Goal: Check status: Check status

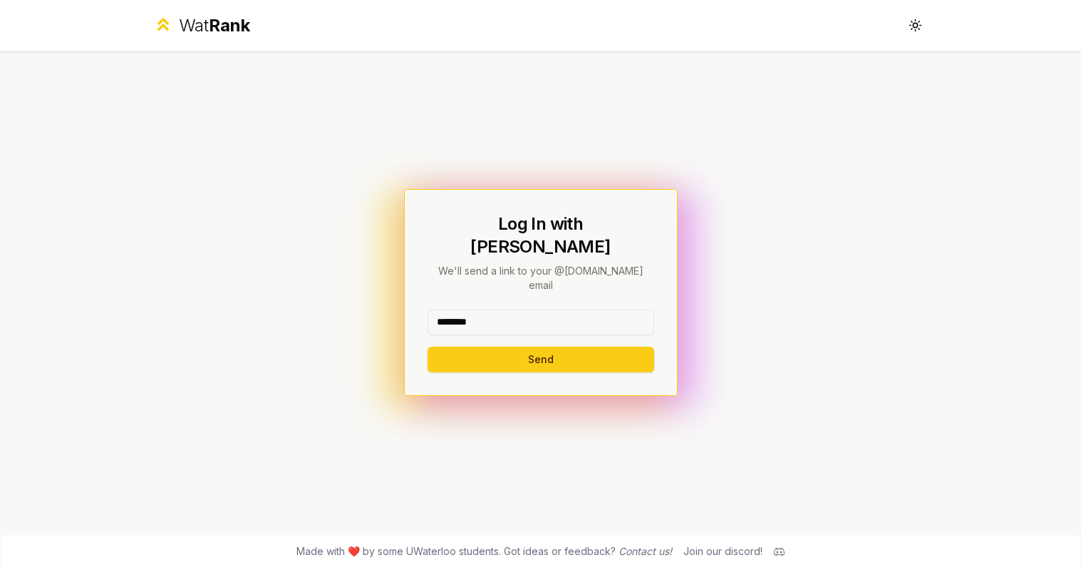
type input "********"
click at [540, 346] on button "Send" at bounding box center [541, 359] width 227 height 26
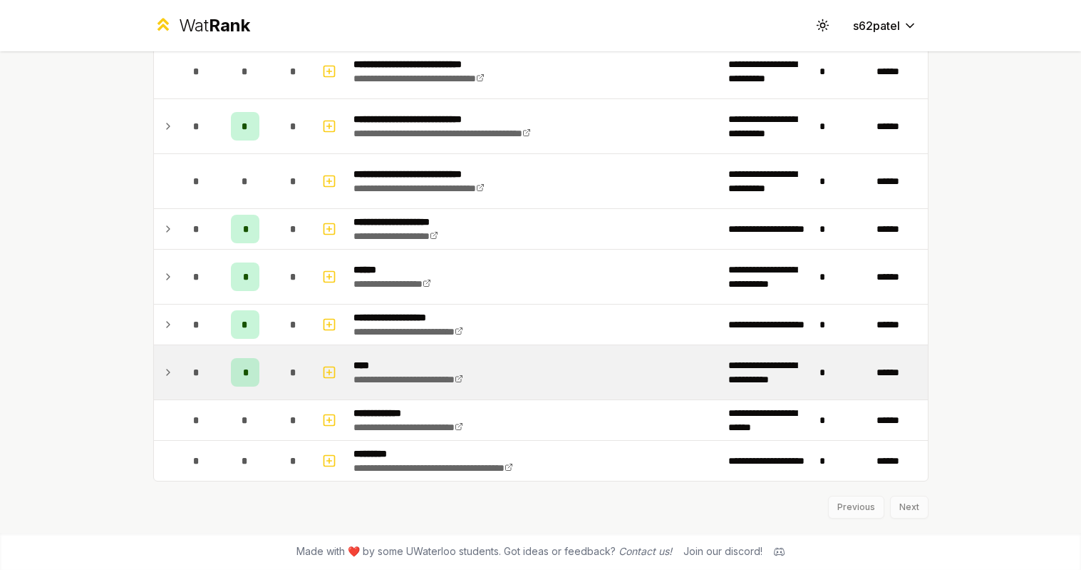
scroll to position [1541, 0]
click at [186, 379] on div "*" at bounding box center [196, 372] width 29 height 29
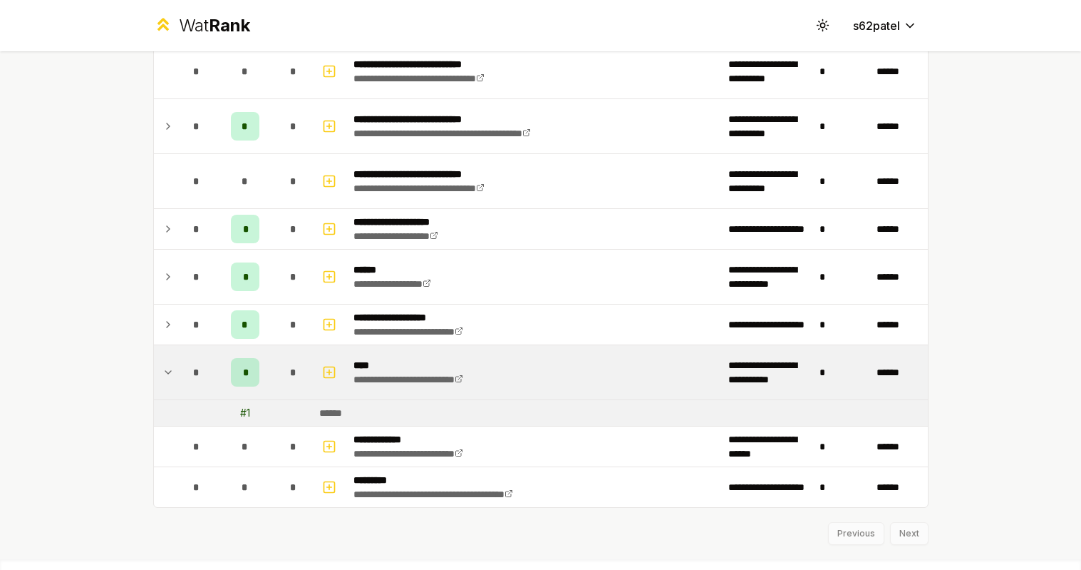
click at [186, 379] on div "*" at bounding box center [196, 372] width 29 height 29
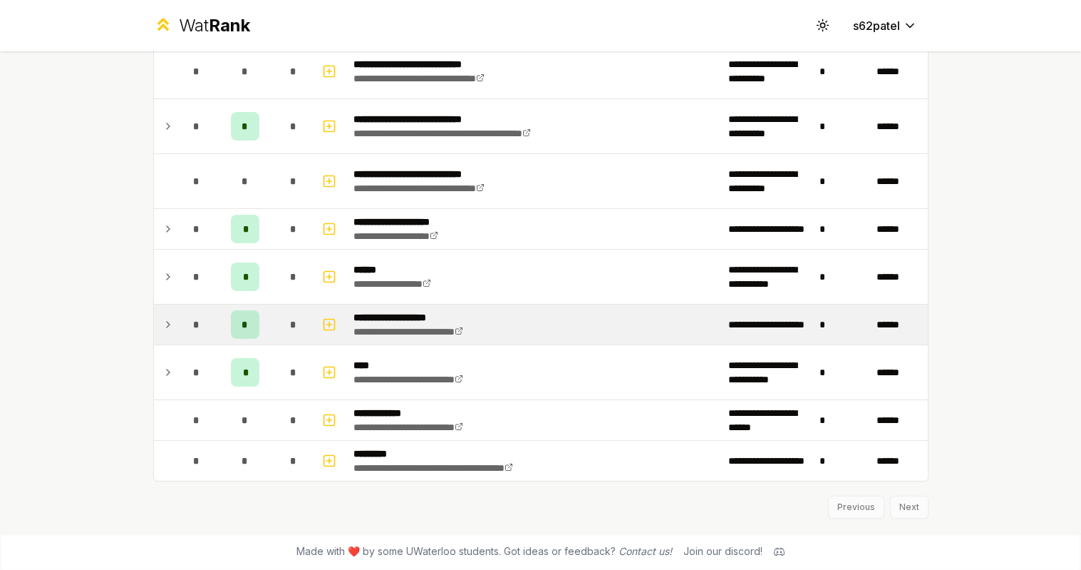
click at [186, 329] on div "*" at bounding box center [196, 324] width 29 height 29
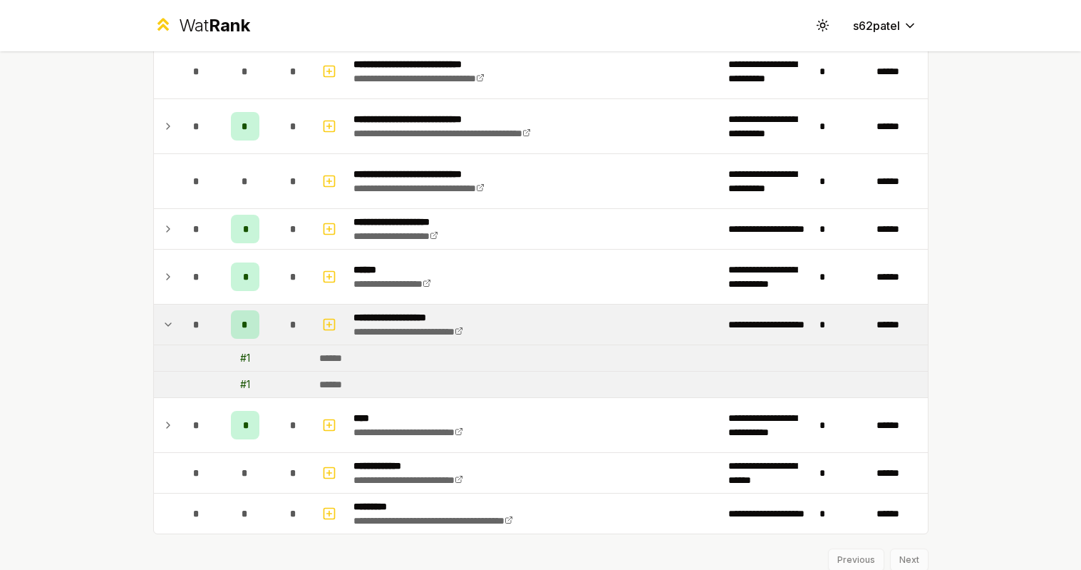
click at [186, 329] on div "*" at bounding box center [196, 324] width 29 height 29
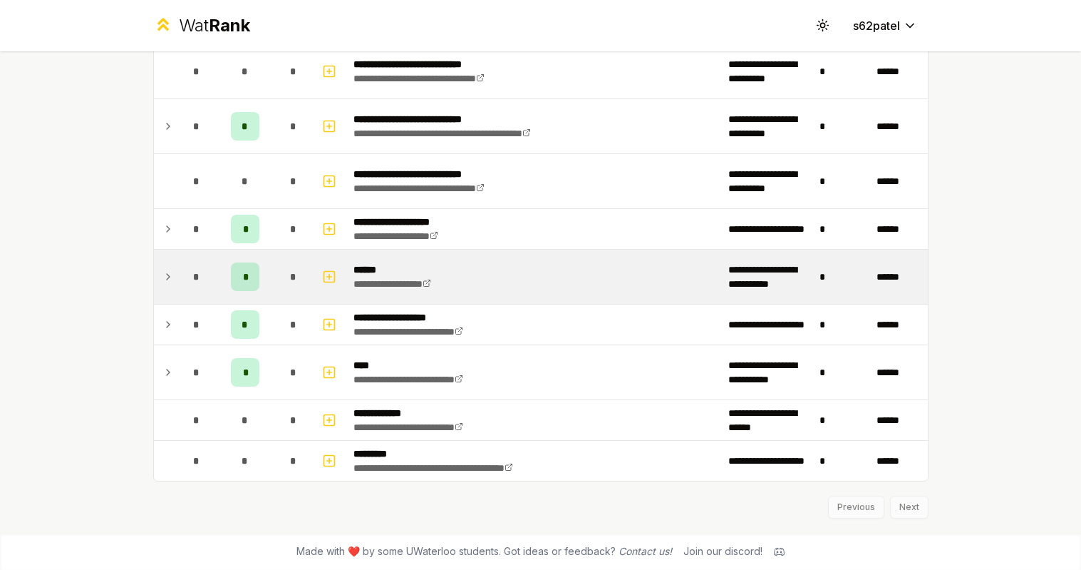
click at [184, 288] on div "*" at bounding box center [196, 276] width 29 height 29
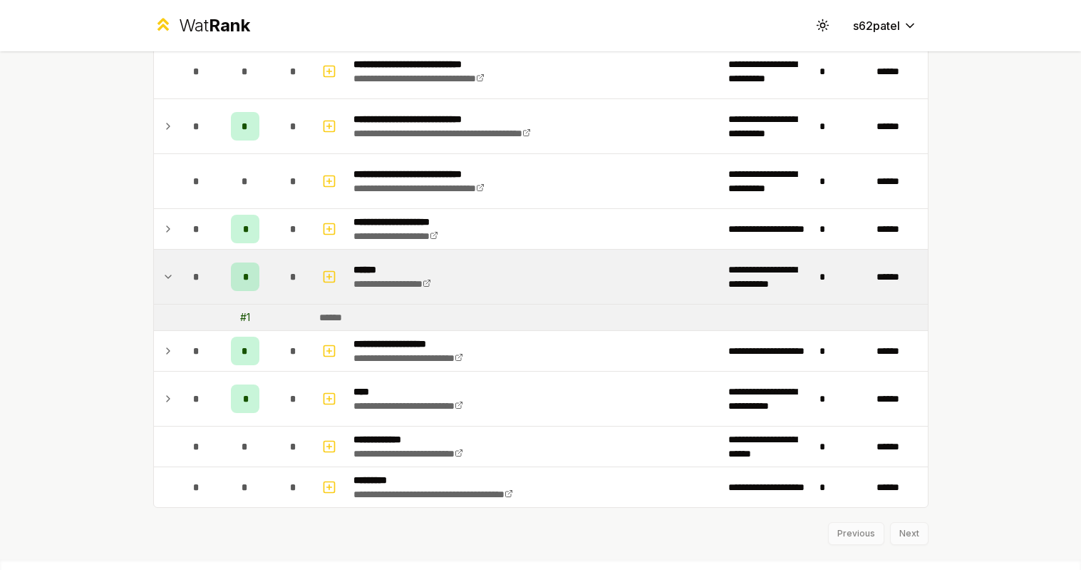
click at [184, 288] on div "*" at bounding box center [196, 276] width 29 height 29
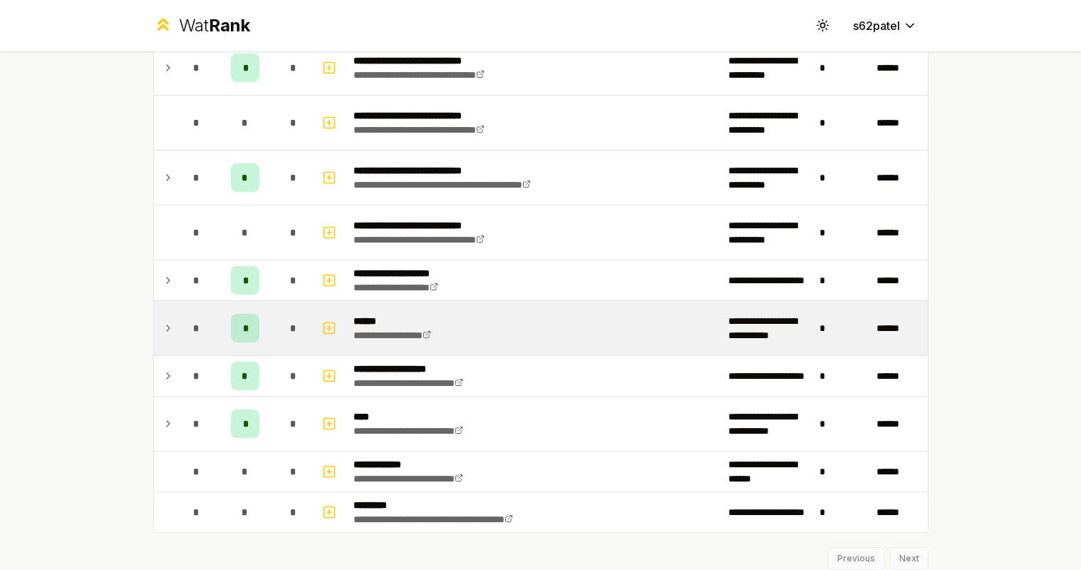
scroll to position [1433, 0]
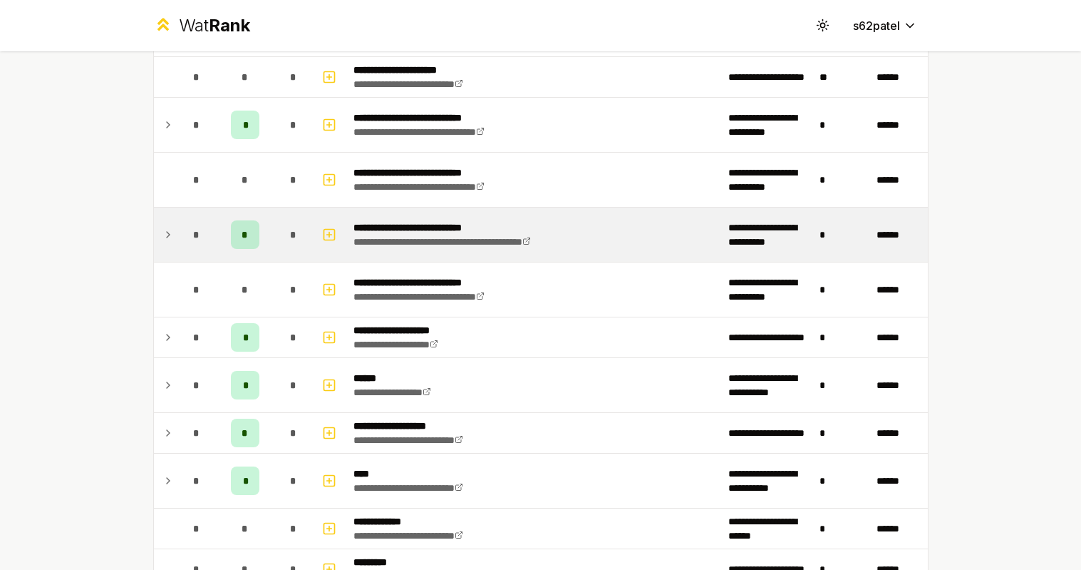
click at [179, 244] on td "*" at bounding box center [197, 234] width 40 height 54
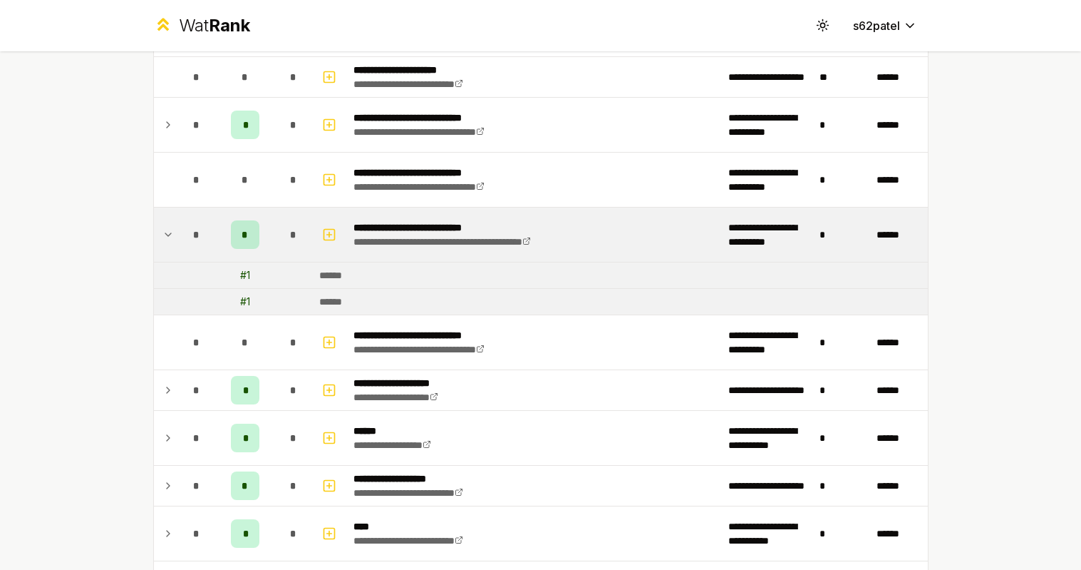
click at [179, 244] on td "*" at bounding box center [197, 234] width 40 height 54
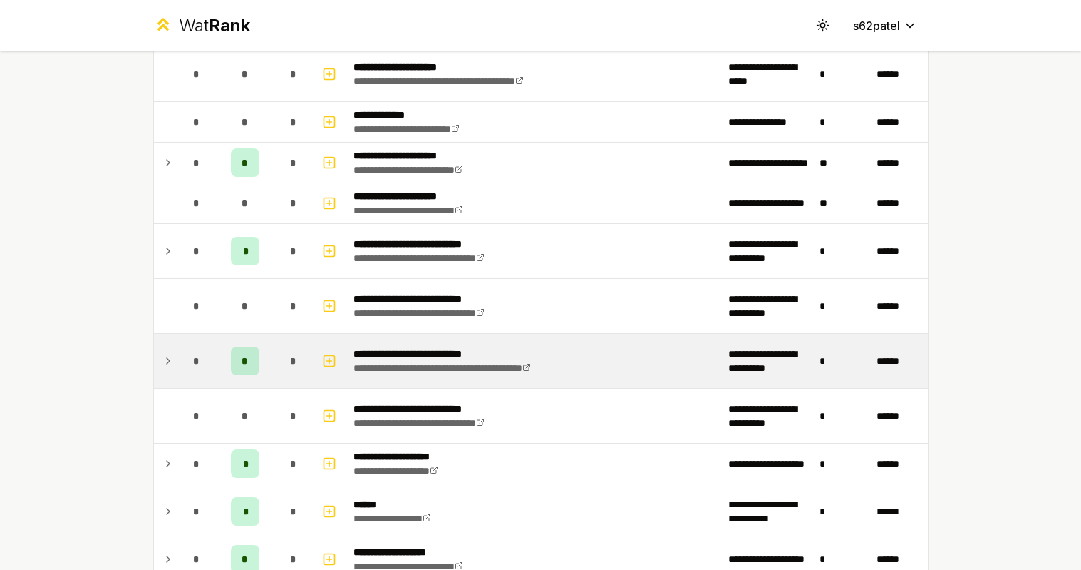
scroll to position [1251, 0]
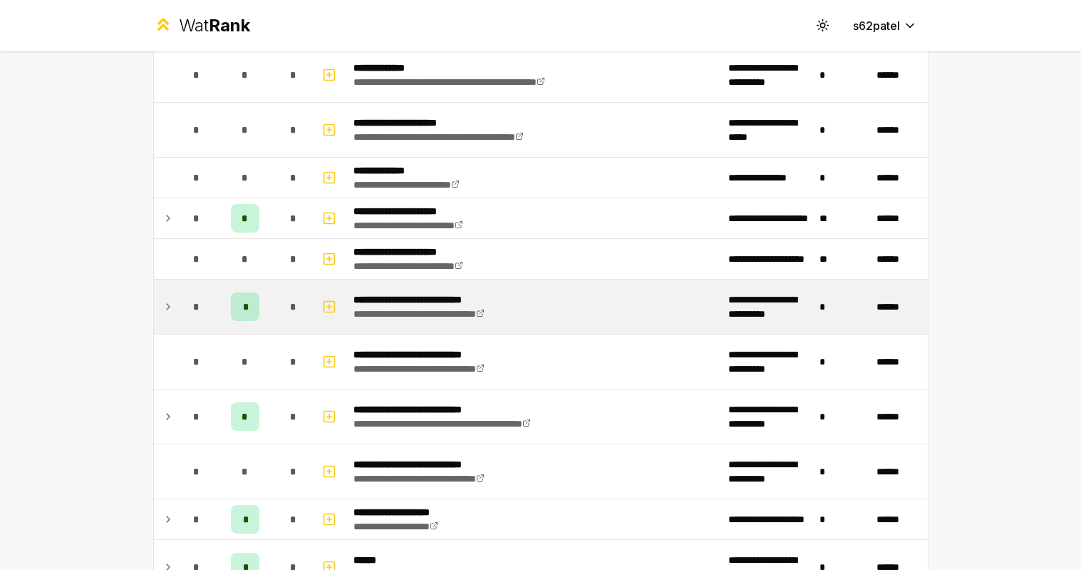
click at [179, 300] on td "*" at bounding box center [197, 306] width 40 height 54
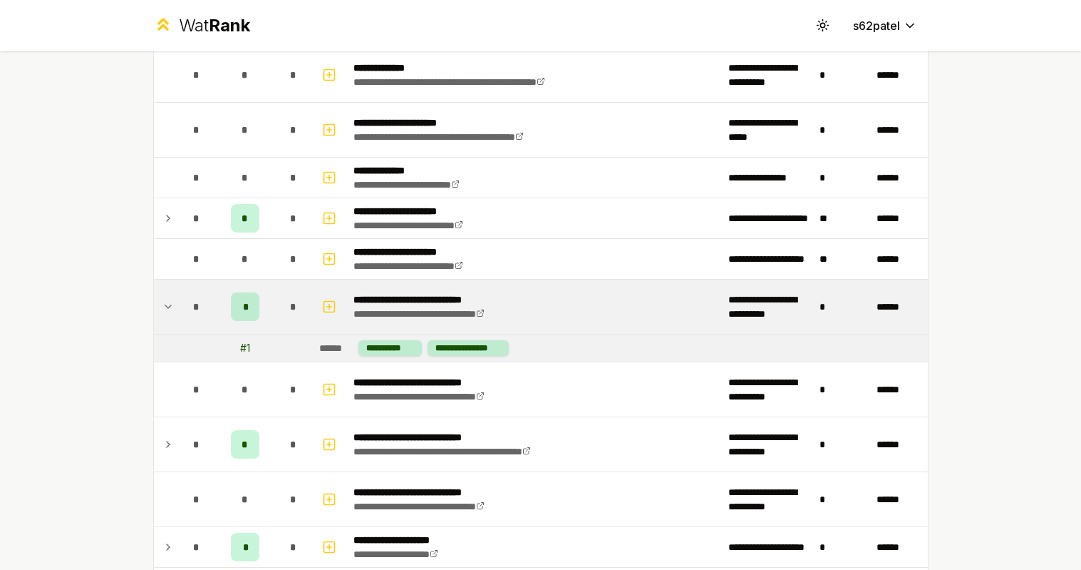
click at [179, 300] on td "*" at bounding box center [197, 306] width 40 height 54
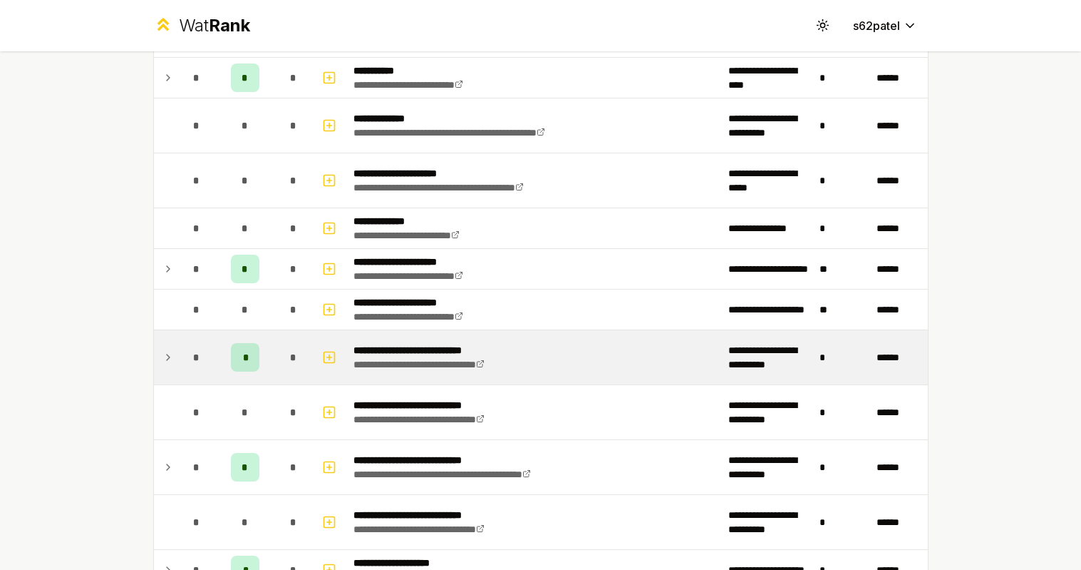
scroll to position [1150, 0]
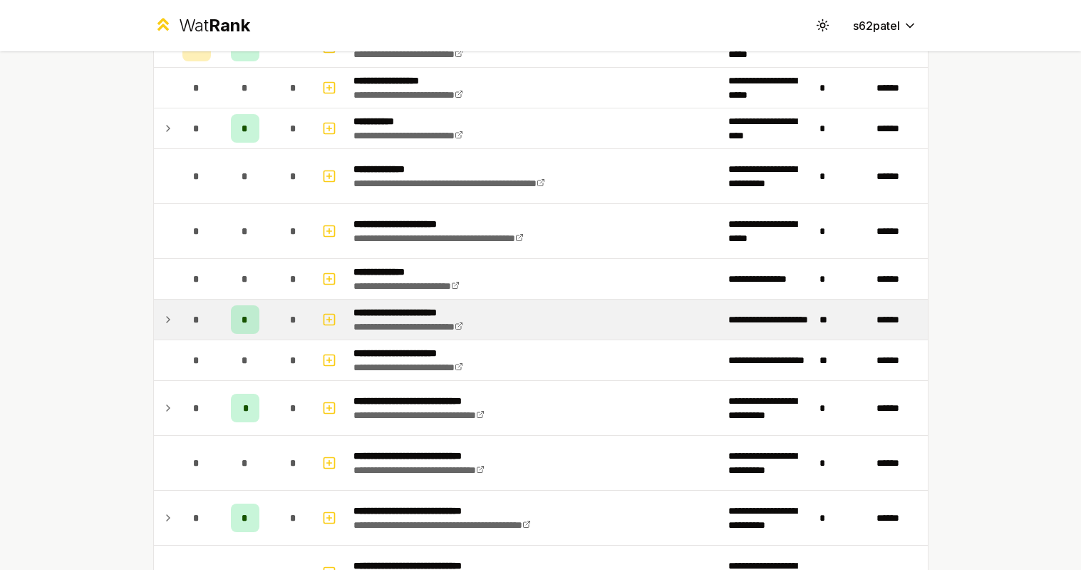
click at [179, 324] on td "*" at bounding box center [197, 319] width 40 height 40
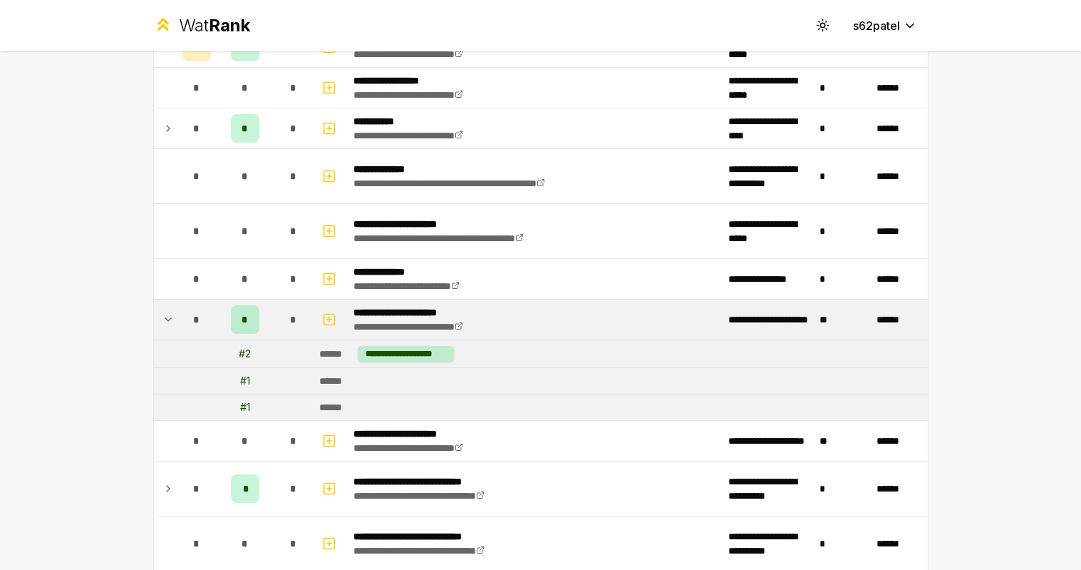
click at [178, 317] on td "*" at bounding box center [197, 319] width 40 height 40
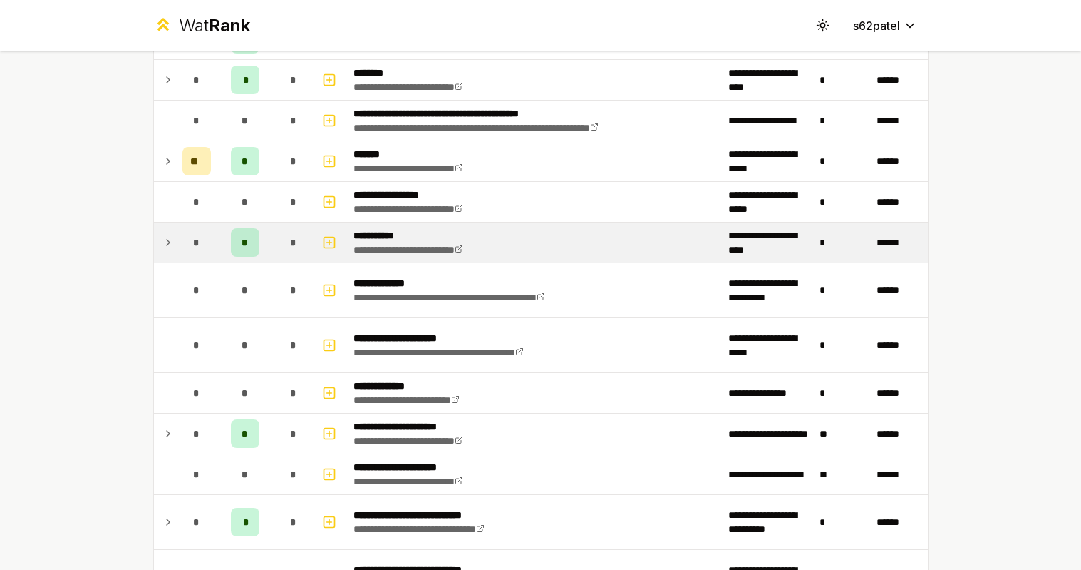
scroll to position [968, 0]
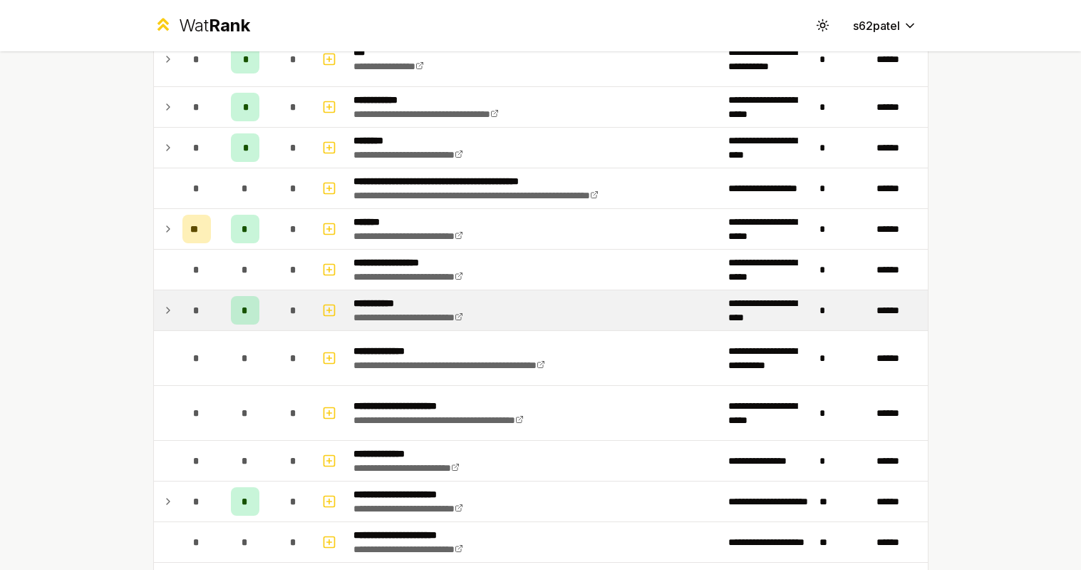
click at [178, 317] on td "*" at bounding box center [197, 310] width 40 height 40
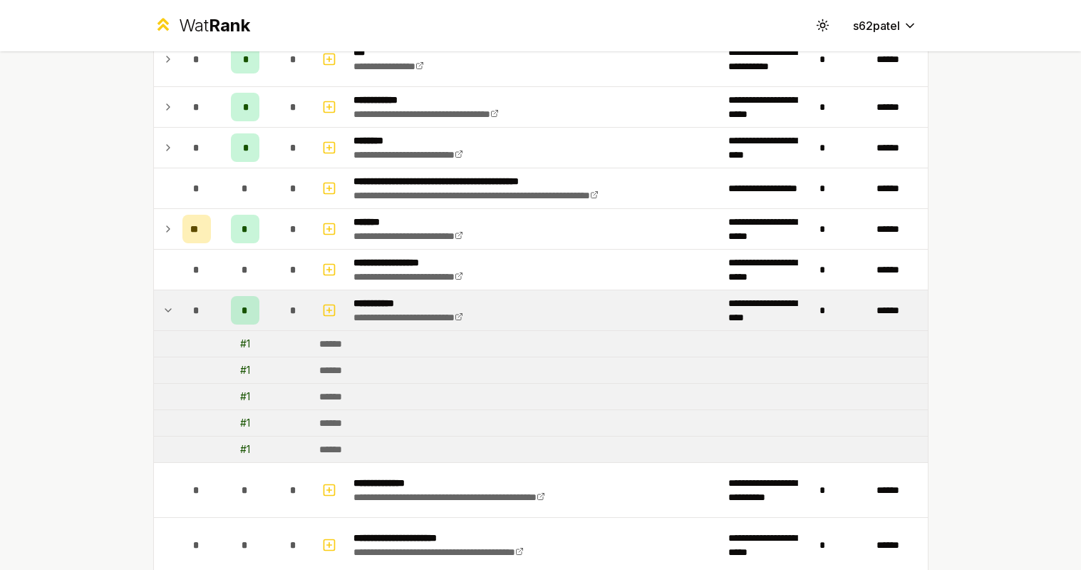
click at [178, 317] on td "*" at bounding box center [197, 310] width 40 height 40
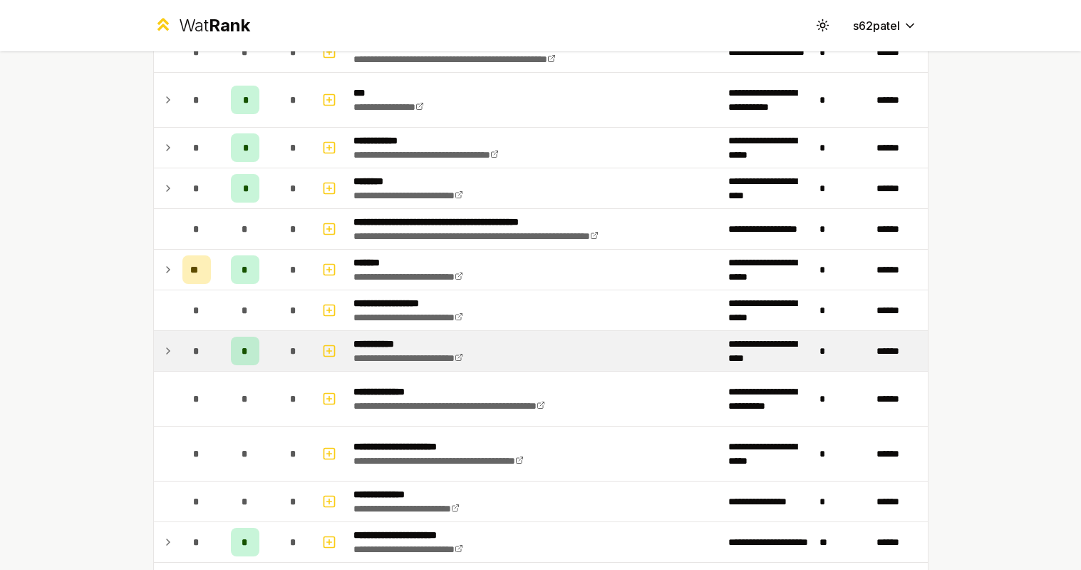
scroll to position [885, 0]
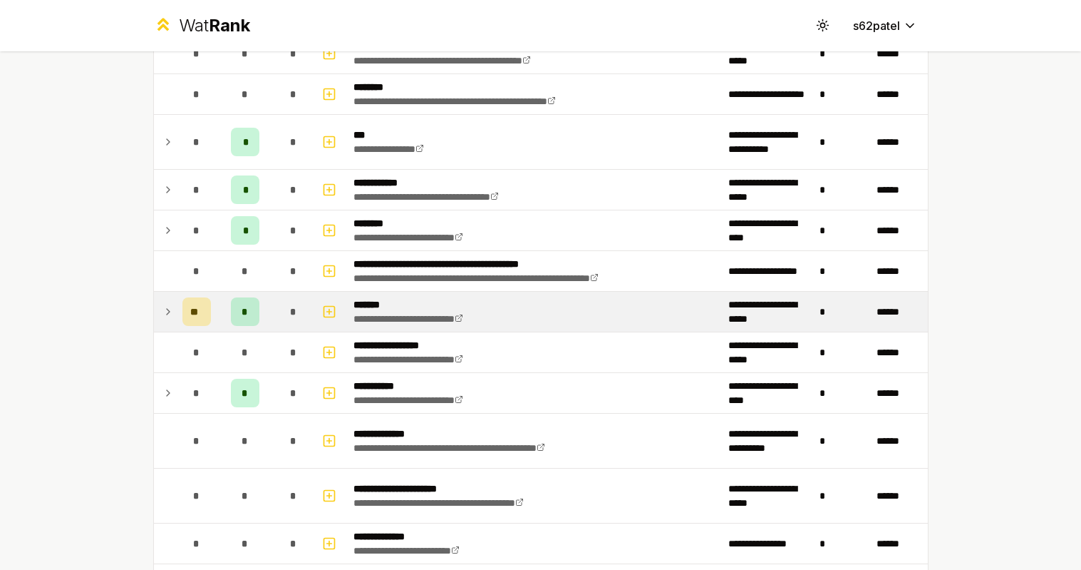
click at [178, 317] on td "**" at bounding box center [197, 312] width 40 height 40
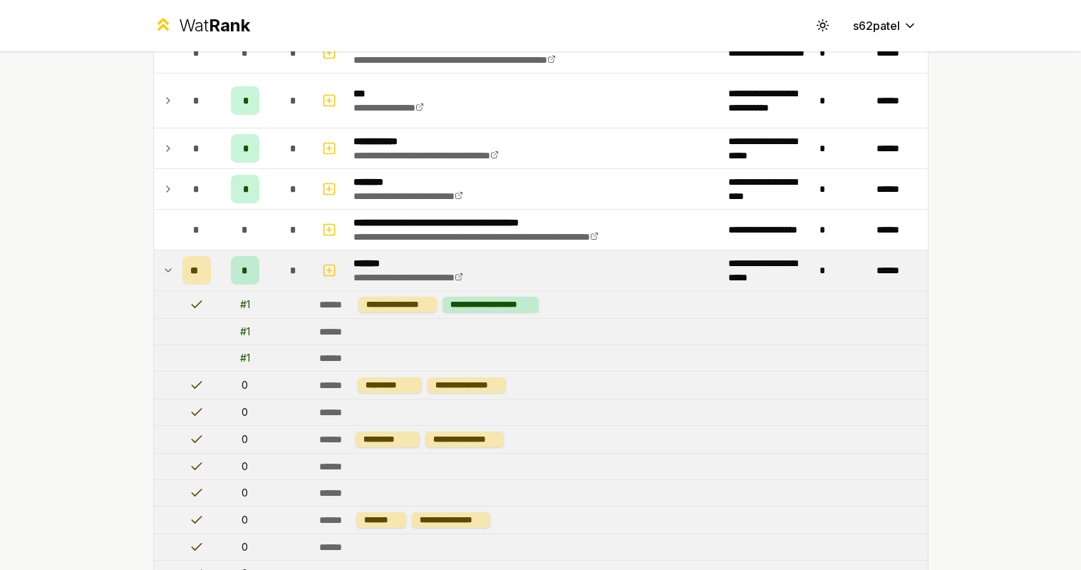
scroll to position [1038, 0]
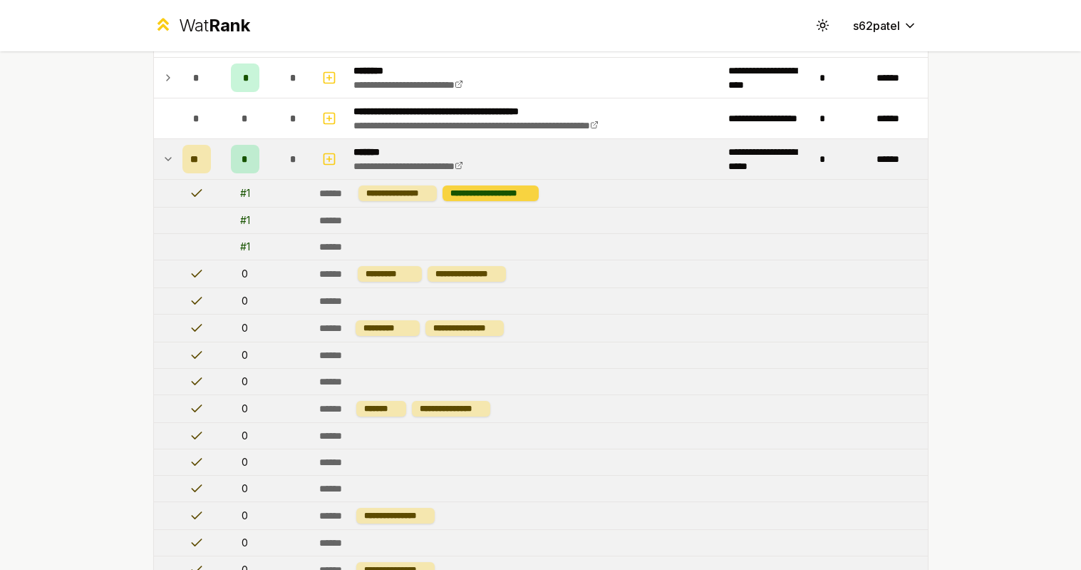
click at [513, 191] on div "**********" at bounding box center [491, 193] width 96 height 16
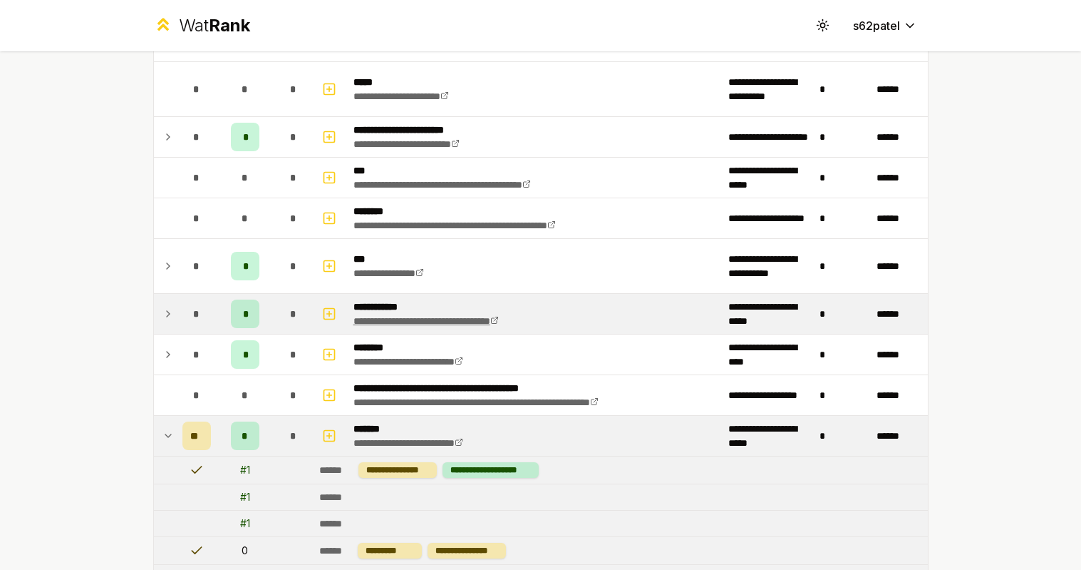
scroll to position [787, 0]
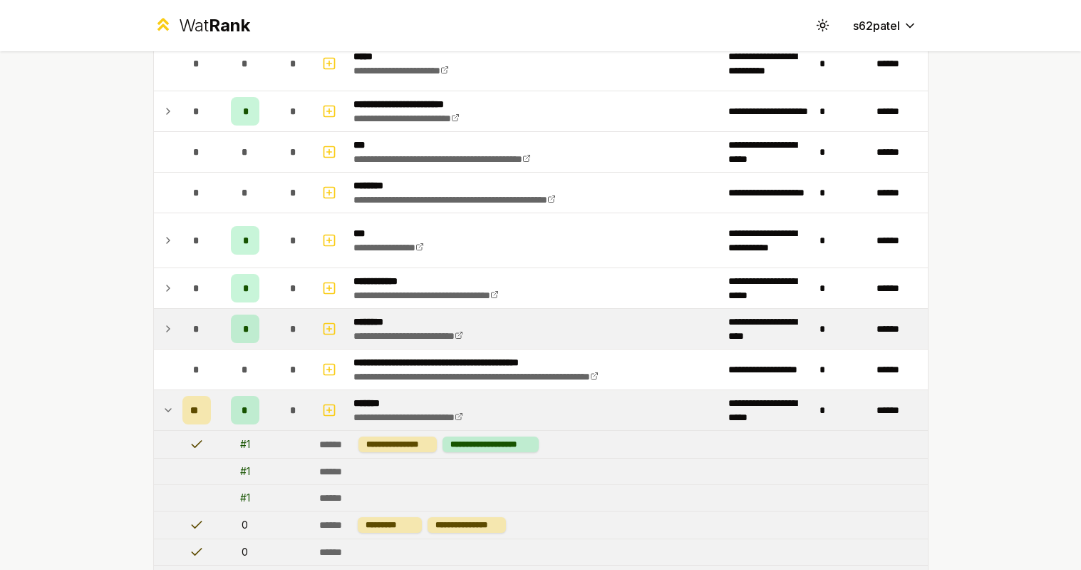
click at [182, 328] on div "*" at bounding box center [196, 328] width 29 height 29
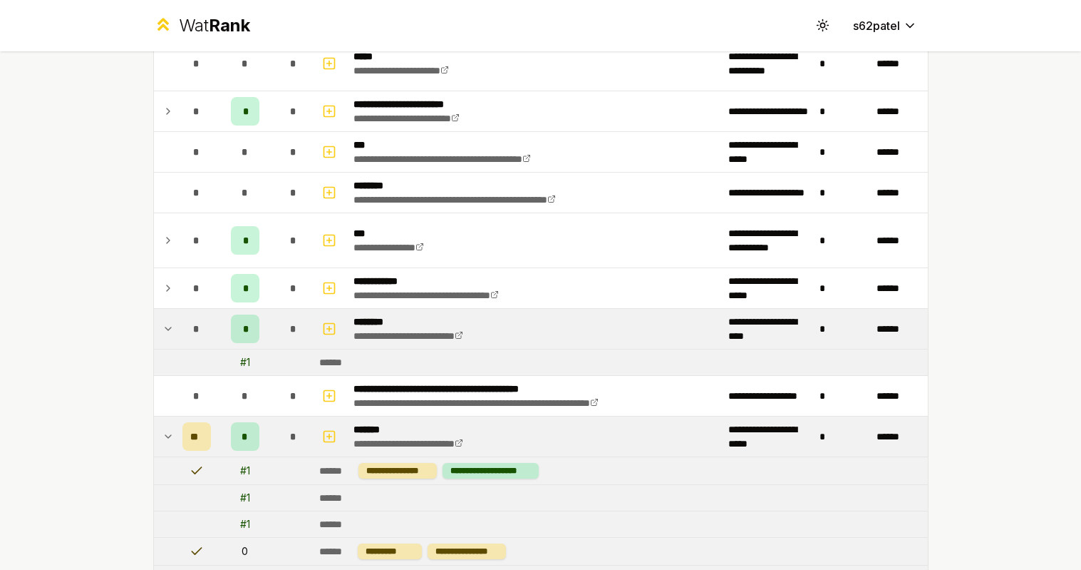
click at [182, 328] on div "*" at bounding box center [196, 328] width 29 height 29
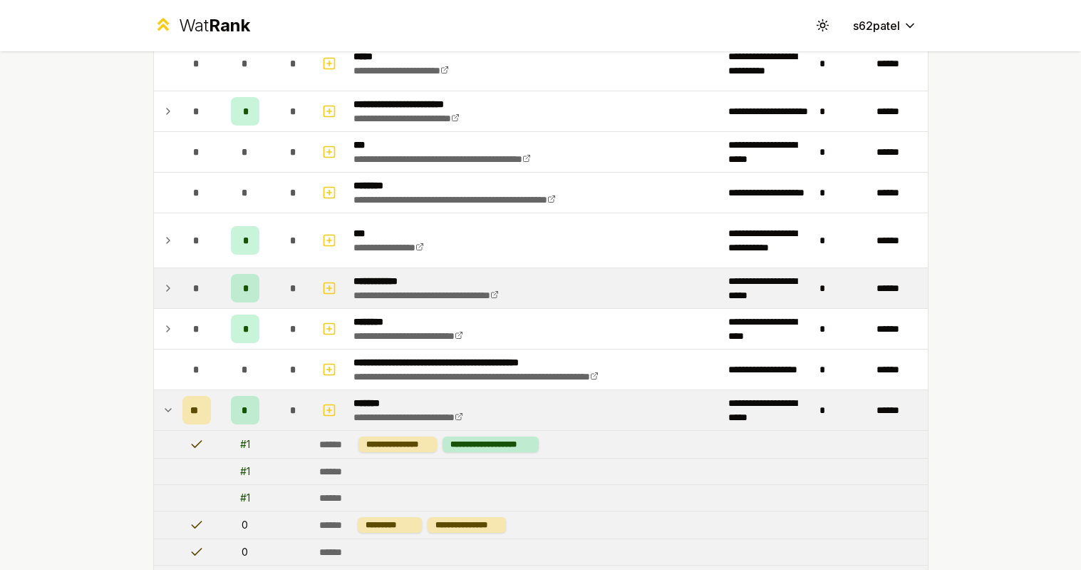
click at [170, 284] on icon at bounding box center [168, 287] width 11 height 17
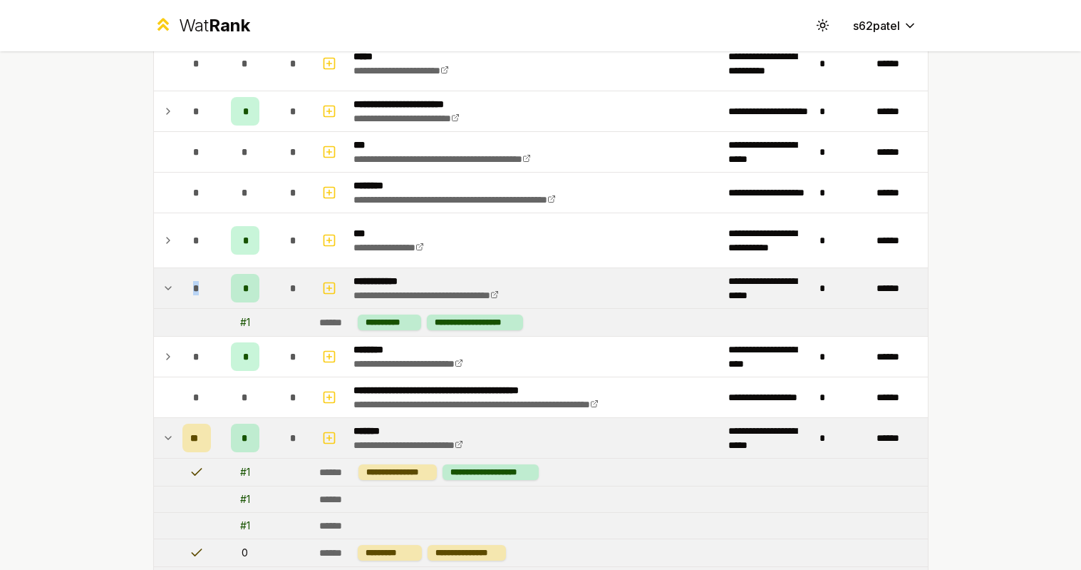
click at [170, 284] on icon at bounding box center [168, 287] width 11 height 17
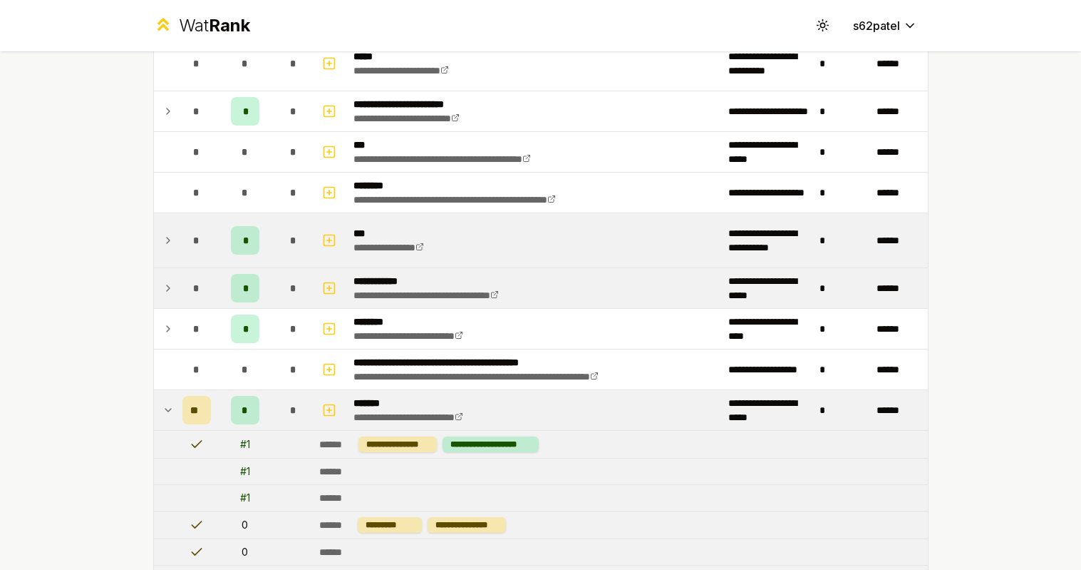
click at [170, 254] on td at bounding box center [165, 240] width 23 height 54
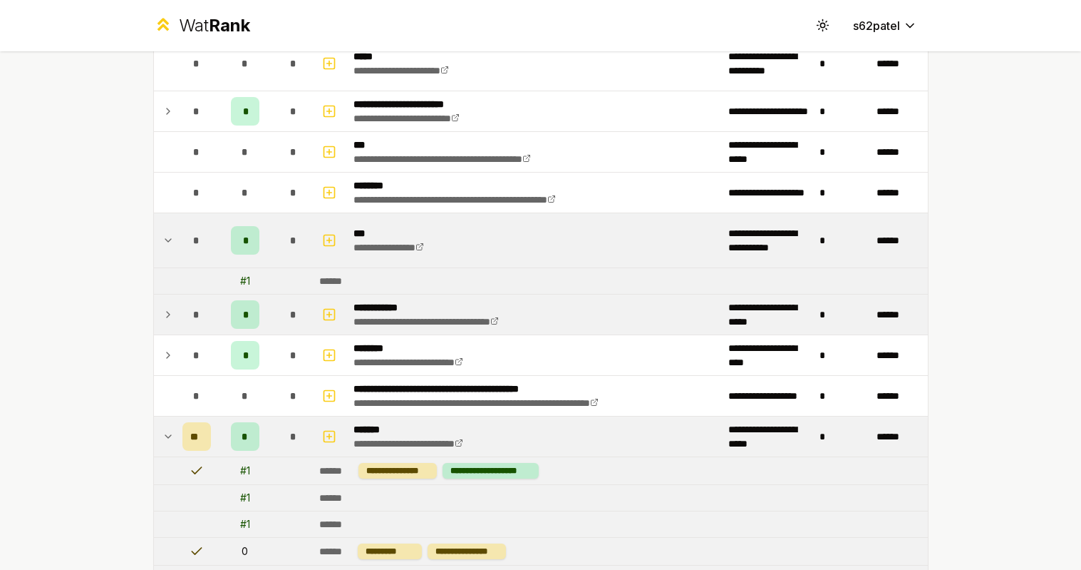
click at [170, 254] on td at bounding box center [165, 240] width 23 height 54
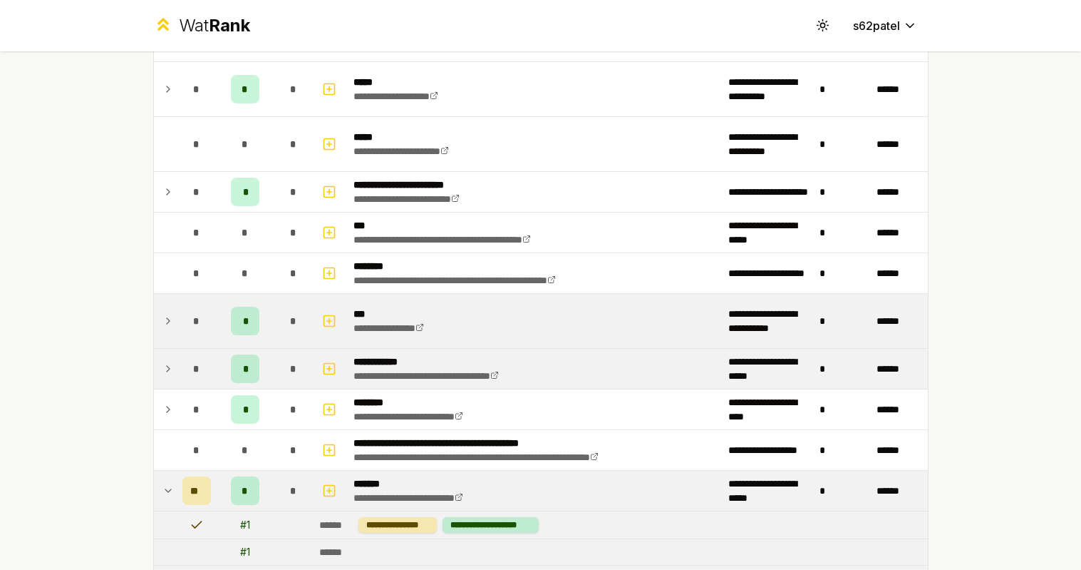
scroll to position [630, 0]
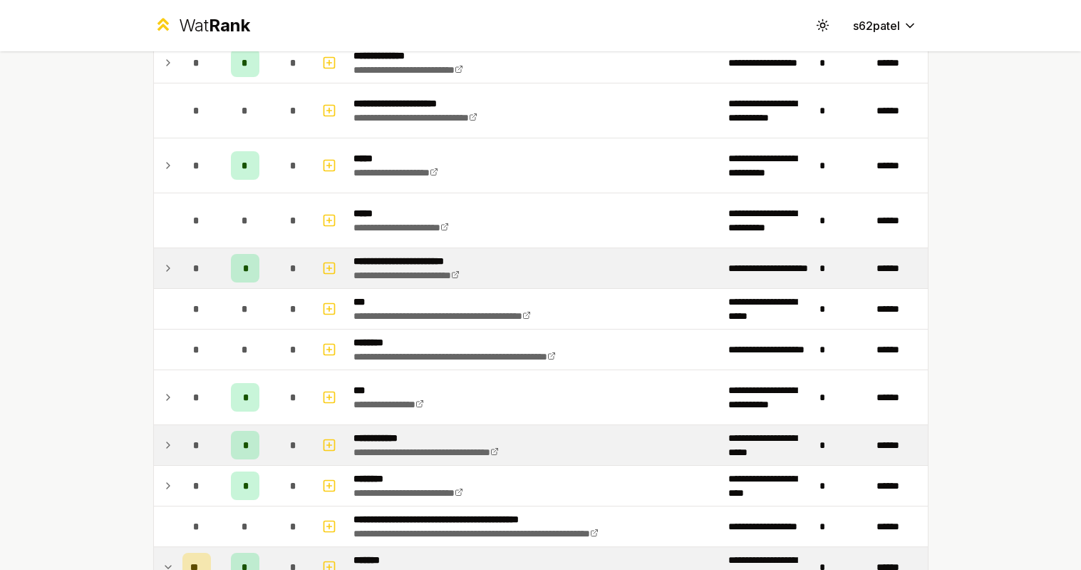
click at [173, 252] on td at bounding box center [165, 268] width 23 height 40
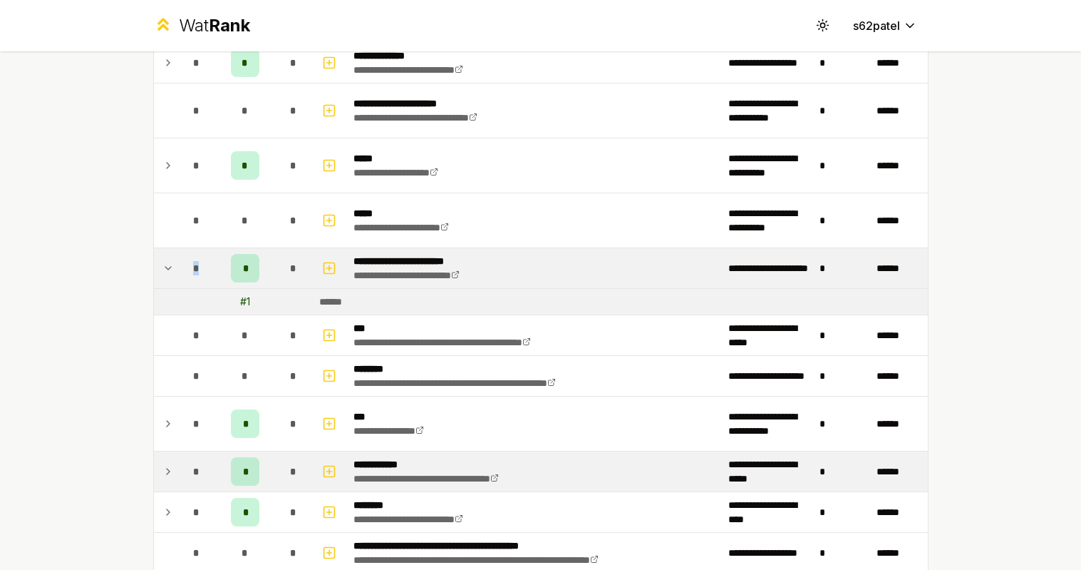
click at [173, 252] on td at bounding box center [165, 268] width 23 height 40
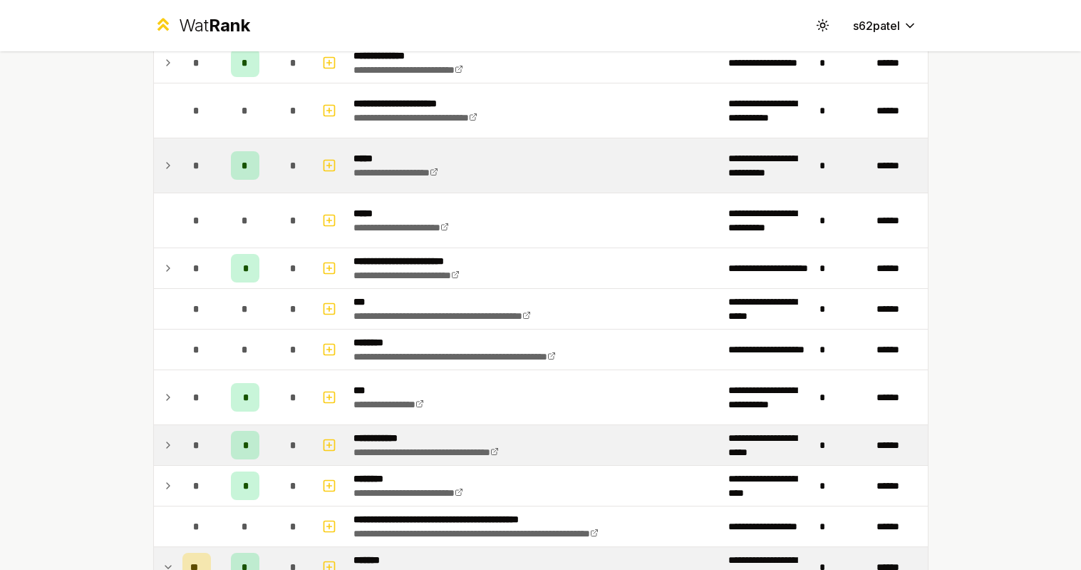
click at [173, 172] on icon at bounding box center [168, 165] width 11 height 17
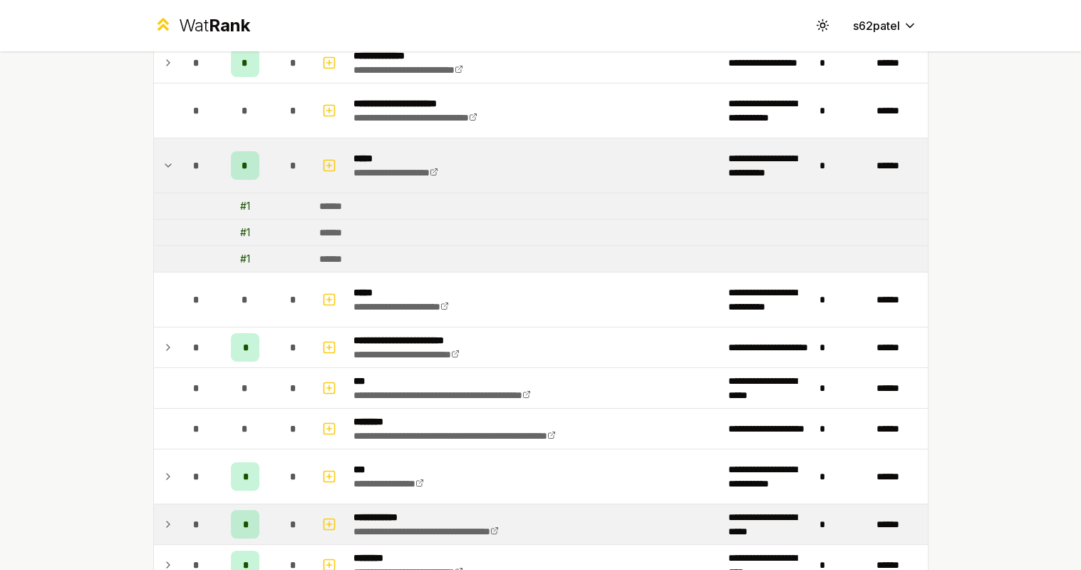
click at [173, 172] on icon at bounding box center [168, 165] width 11 height 17
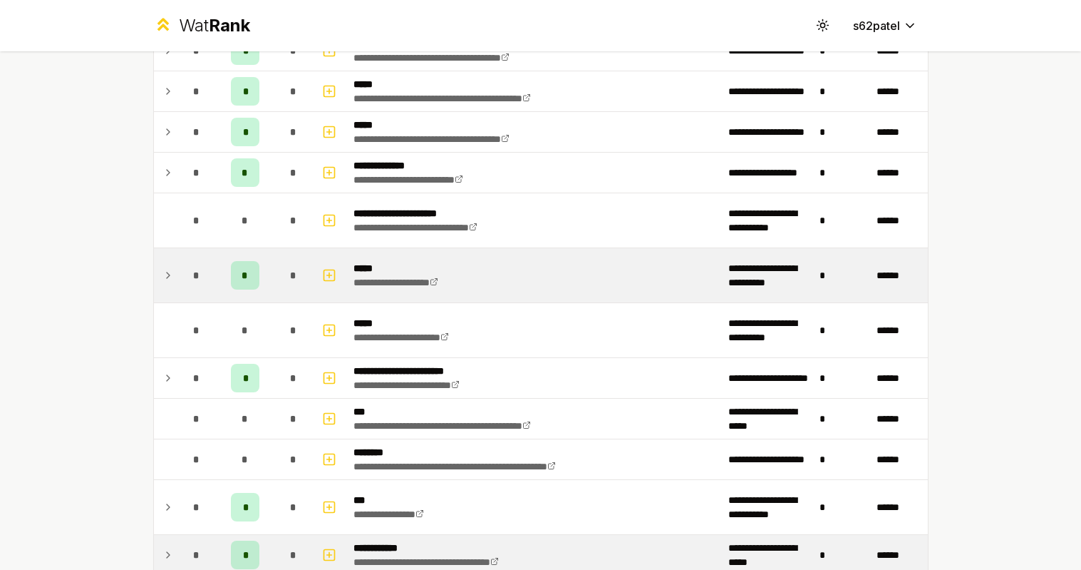
scroll to position [507, 0]
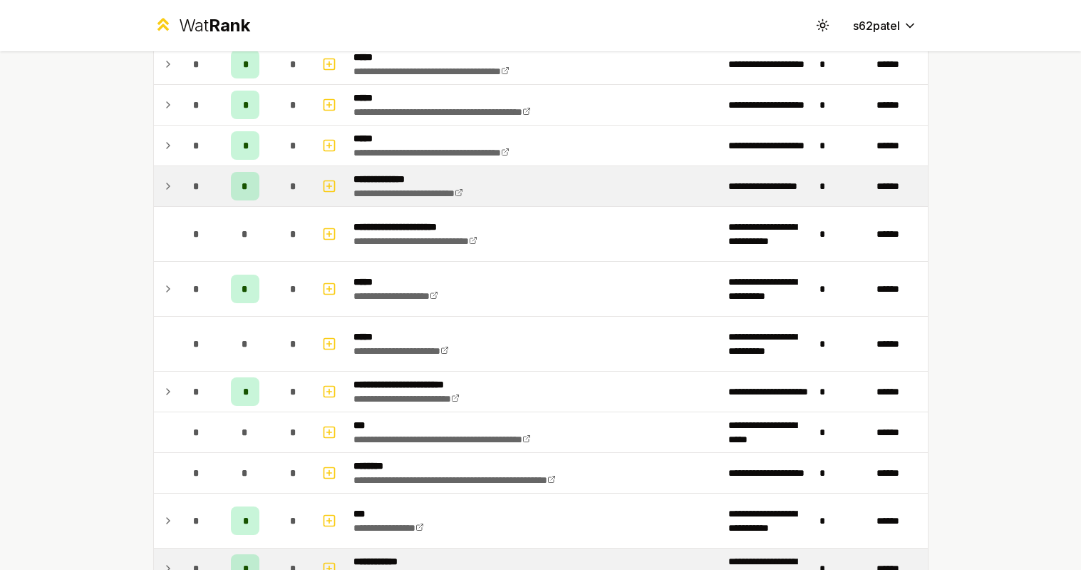
click at [173, 176] on td at bounding box center [165, 186] width 23 height 40
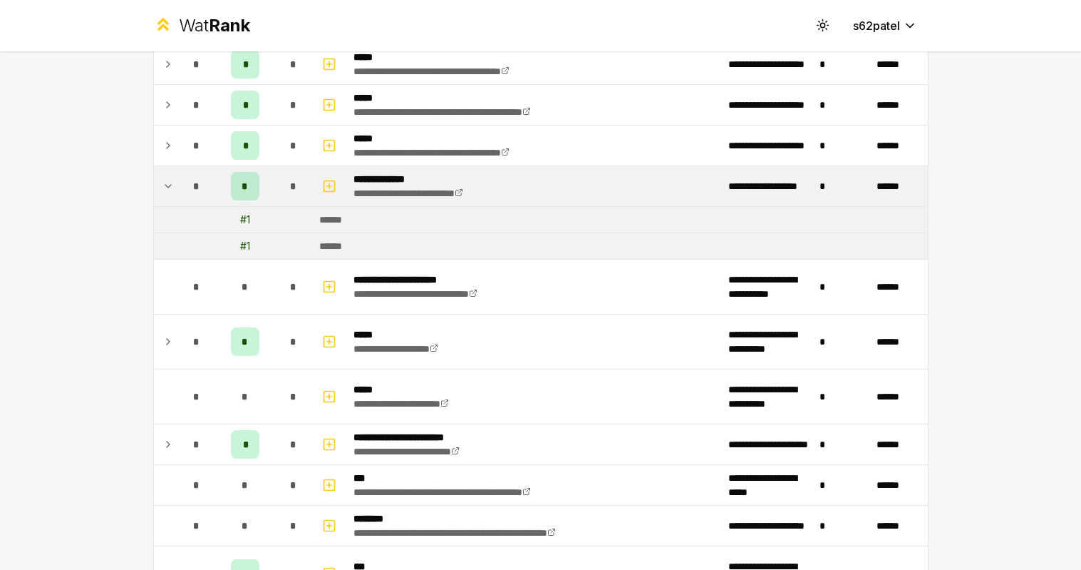
click at [173, 176] on td at bounding box center [165, 186] width 23 height 40
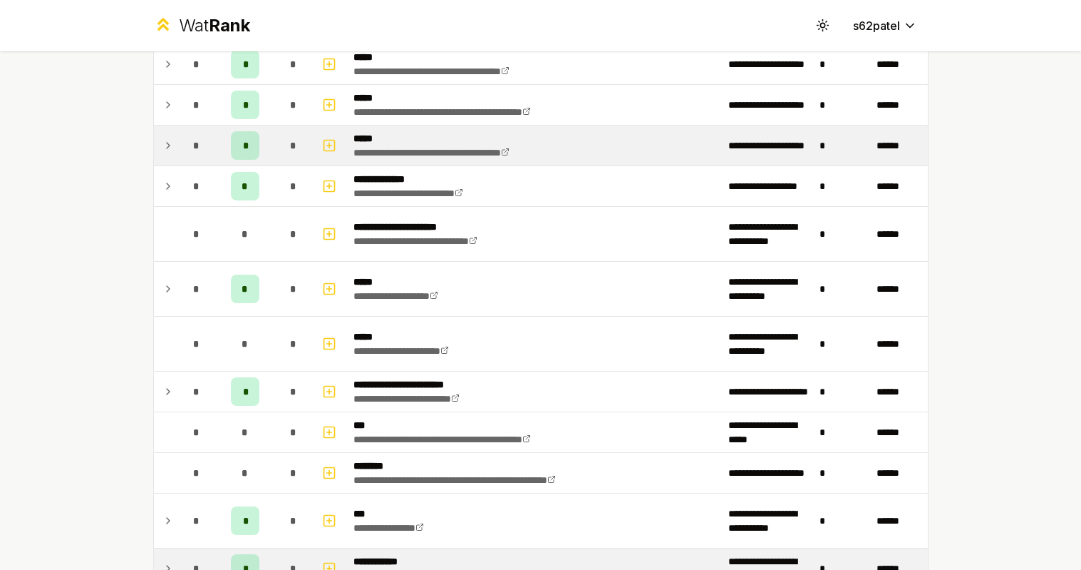
click at [171, 147] on icon at bounding box center [168, 145] width 11 height 17
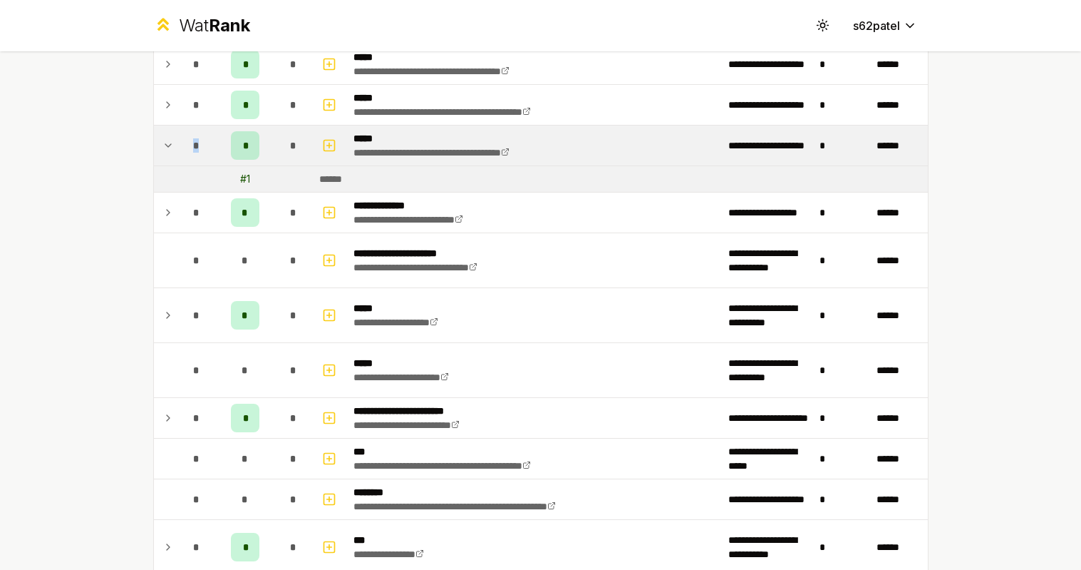
click at [171, 147] on icon at bounding box center [168, 145] width 11 height 17
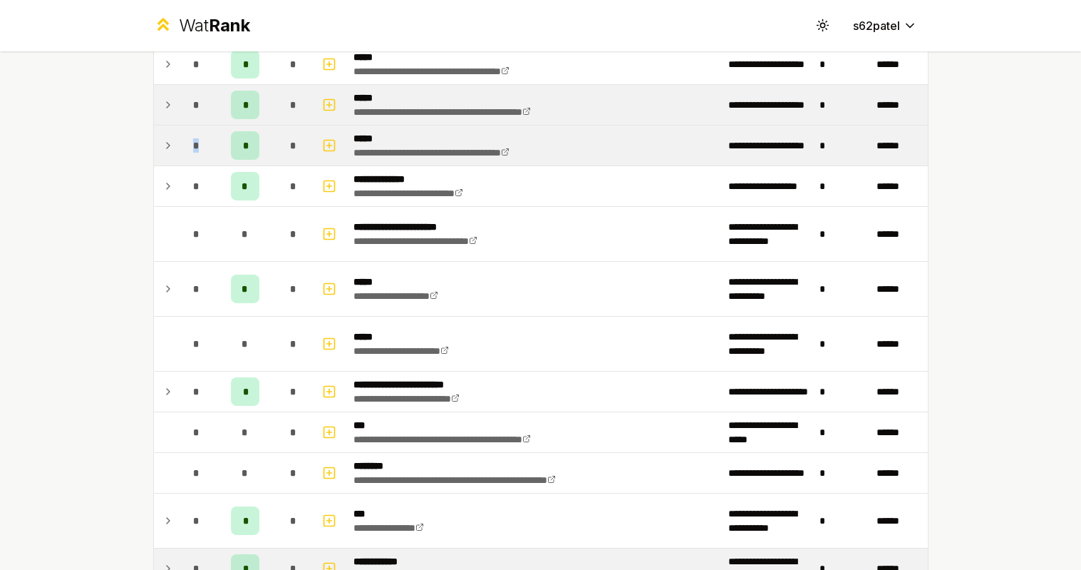
click at [171, 112] on icon at bounding box center [168, 104] width 11 height 17
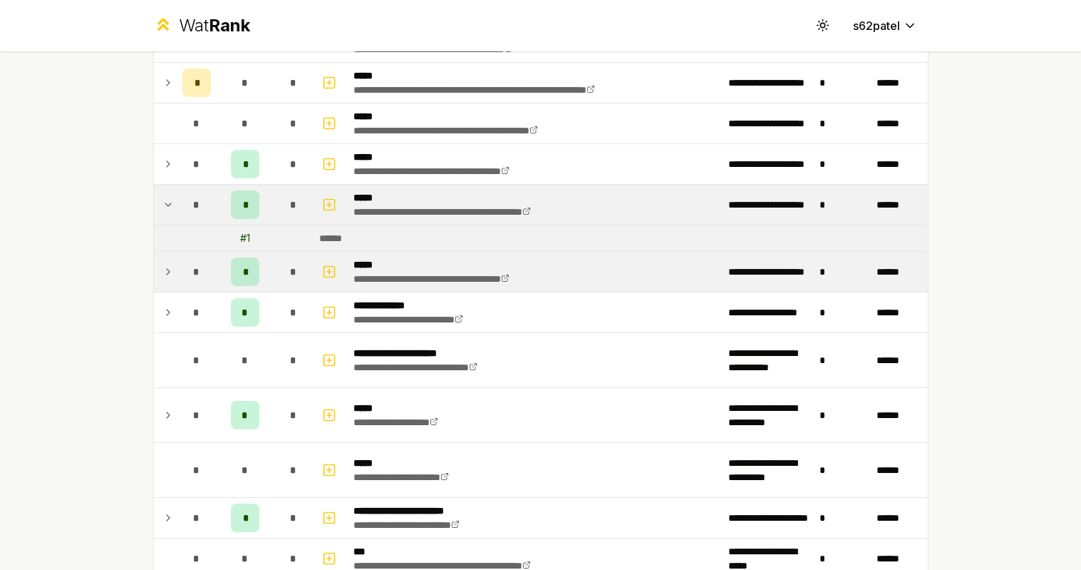
scroll to position [297, 0]
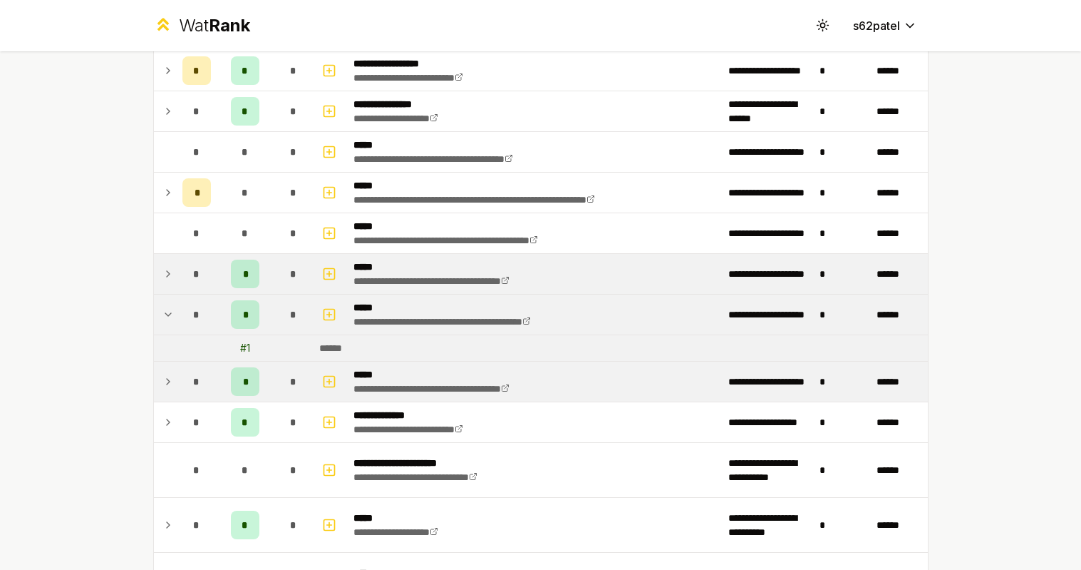
click at [181, 282] on td "*" at bounding box center [197, 274] width 40 height 40
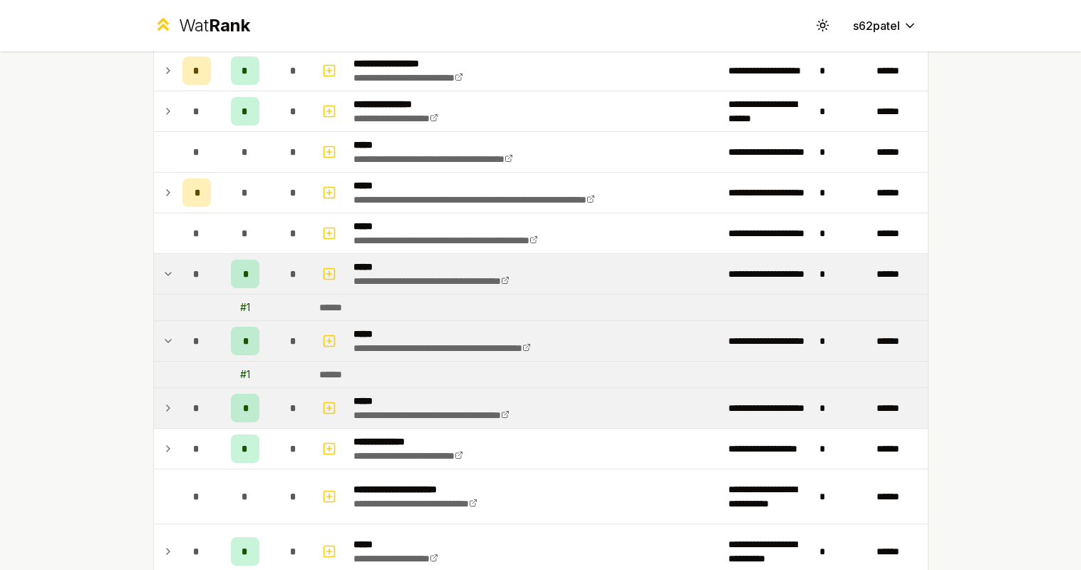
click at [180, 281] on td "*" at bounding box center [197, 274] width 40 height 40
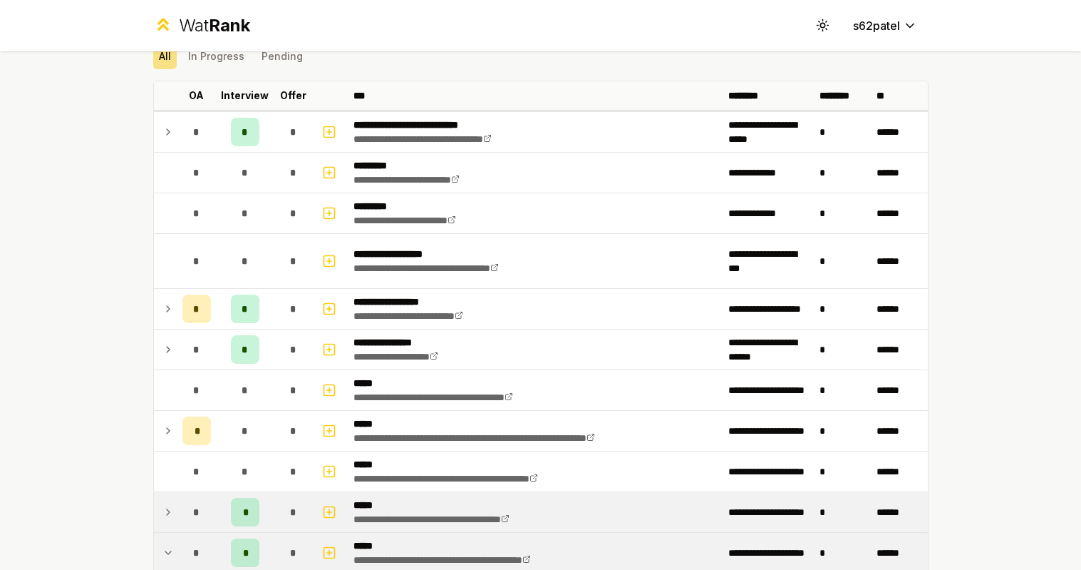
scroll to position [40, 0]
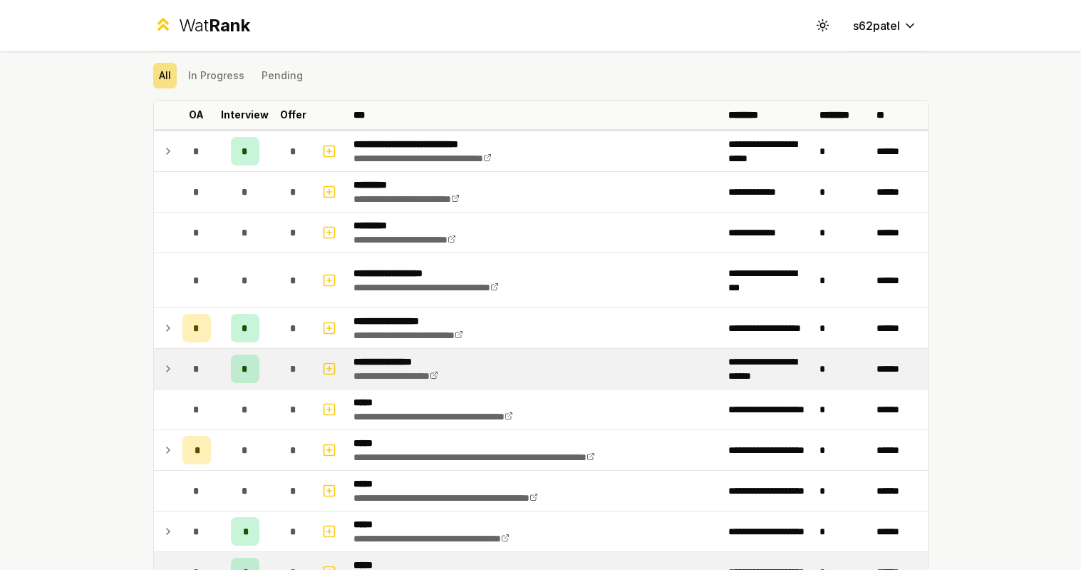
click at [178, 357] on td "*" at bounding box center [197, 369] width 40 height 40
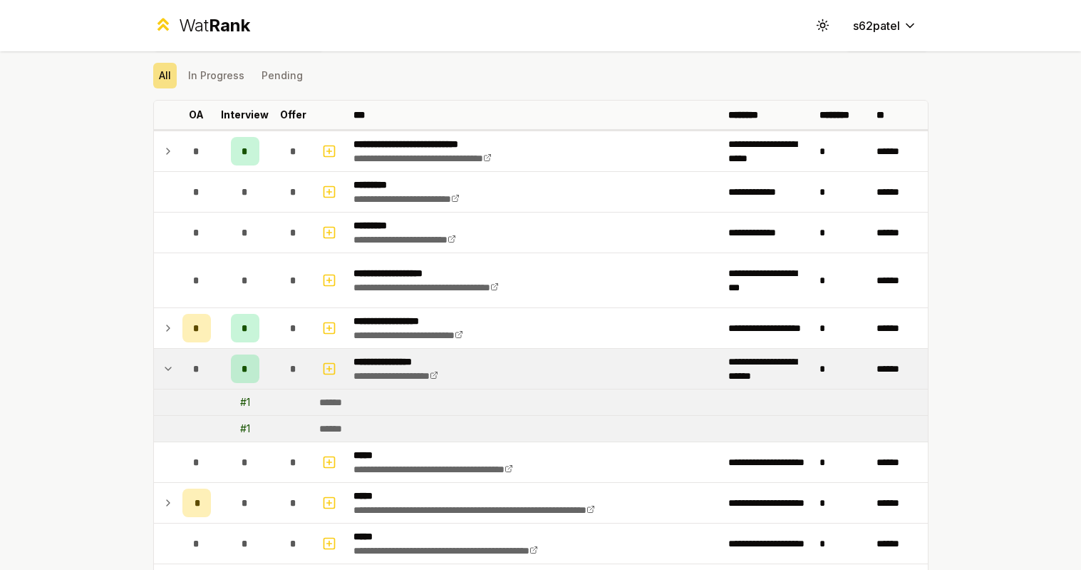
click at [178, 357] on td "*" at bounding box center [197, 369] width 40 height 40
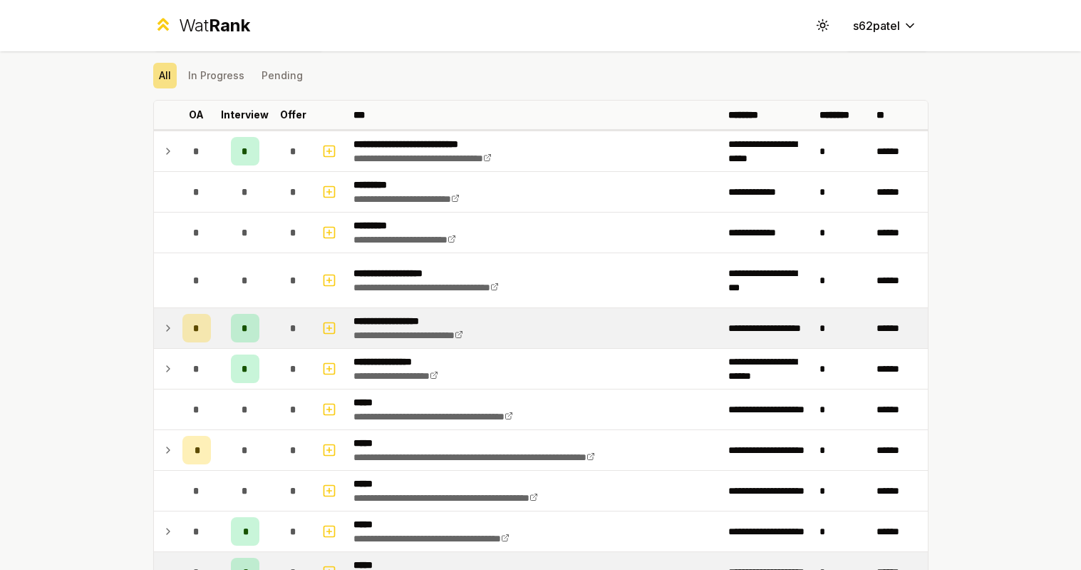
click at [166, 329] on icon at bounding box center [168, 327] width 11 height 17
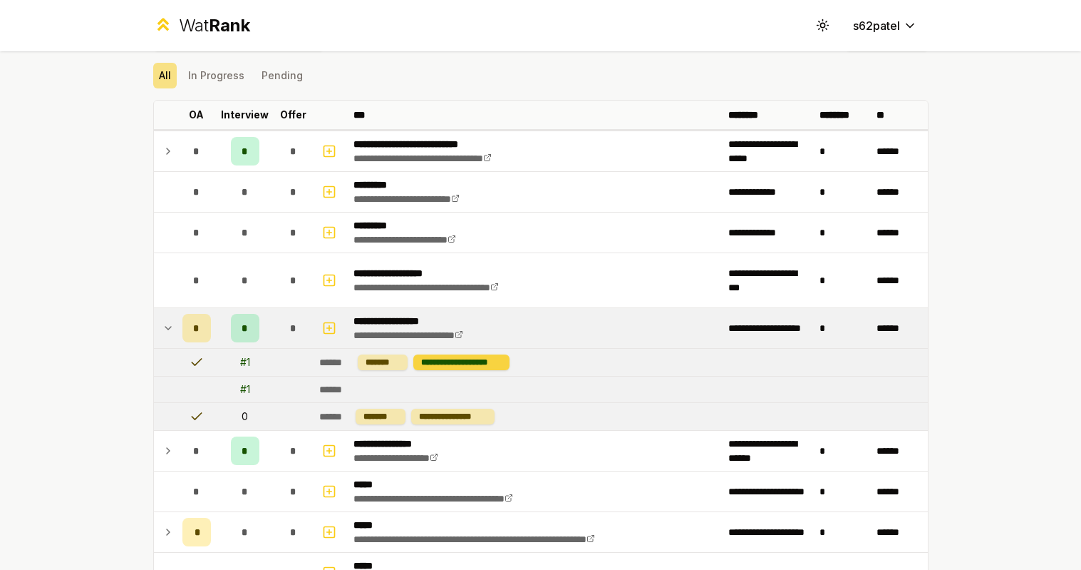
click at [485, 356] on div "**********" at bounding box center [461, 362] width 96 height 16
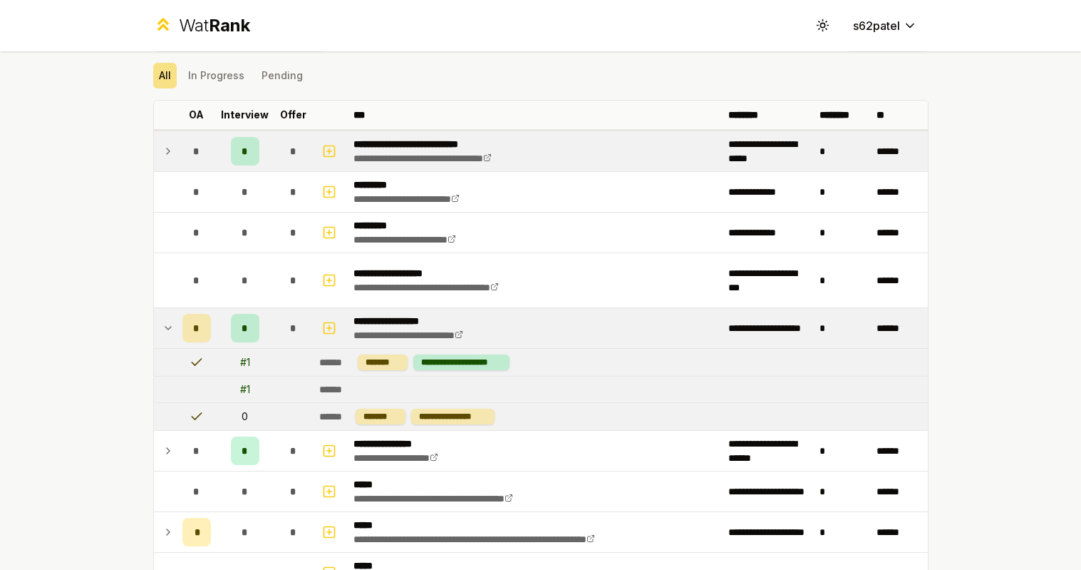
click at [183, 158] on div "*" at bounding box center [196, 151] width 29 height 29
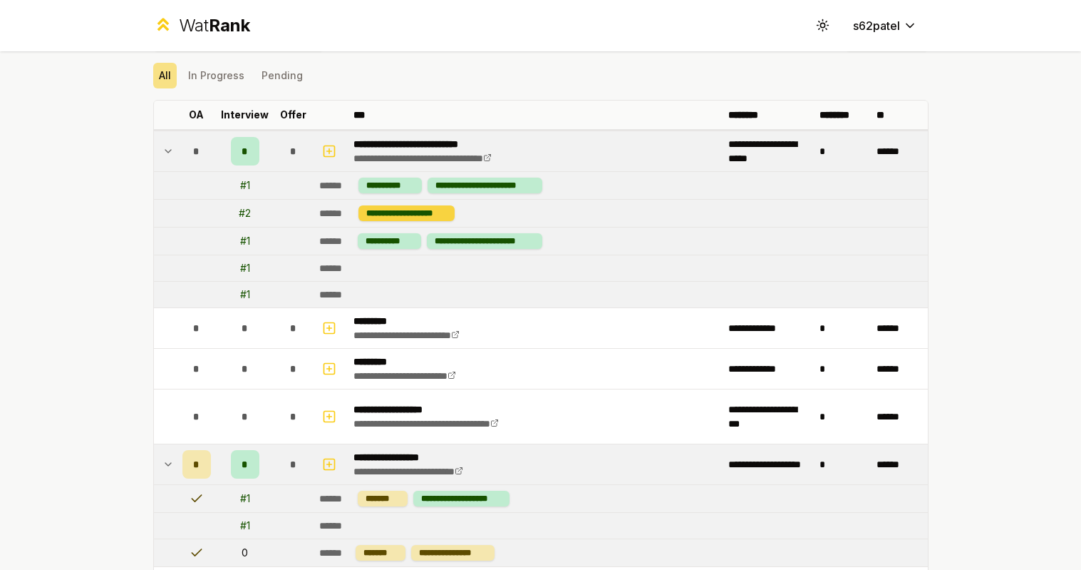
click at [413, 211] on div "**********" at bounding box center [407, 213] width 96 height 16
drag, startPoint x: 236, startPoint y: 215, endPoint x: 262, endPoint y: 215, distance: 26.4
click at [262, 215] on td "# 2" at bounding box center [245, 213] width 57 height 27
click at [215, 78] on button "In Progress" at bounding box center [216, 76] width 68 height 26
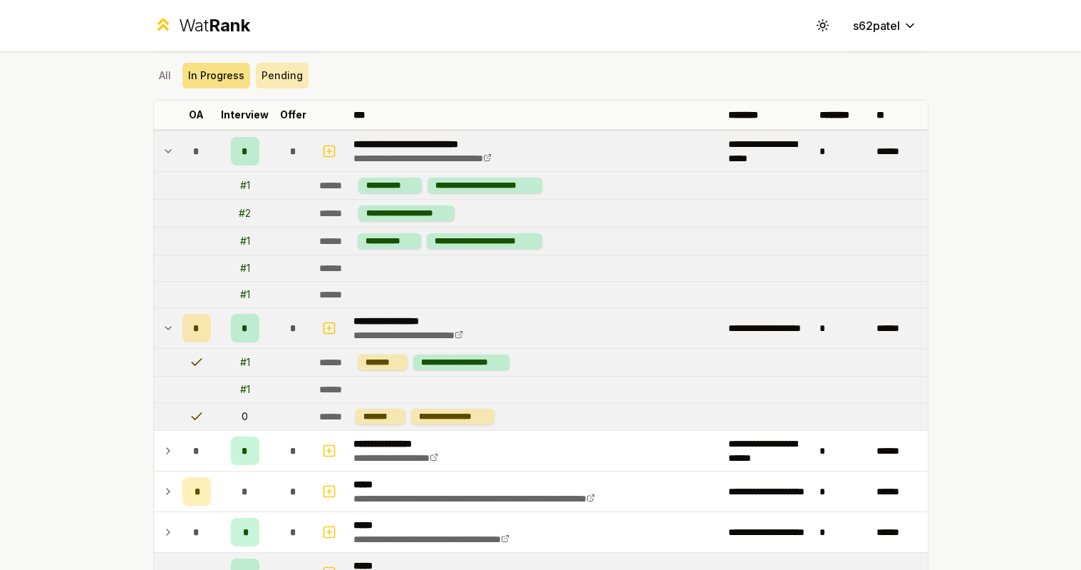
click at [265, 86] on button "Pending" at bounding box center [282, 76] width 53 height 26
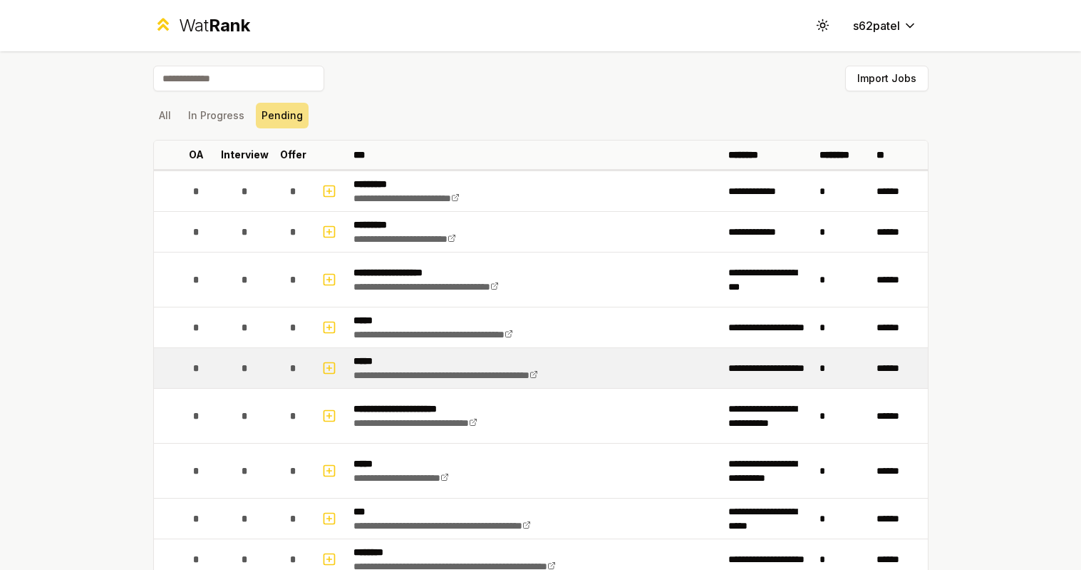
scroll to position [0, 0]
